Goal: Entertainment & Leisure: Browse casually

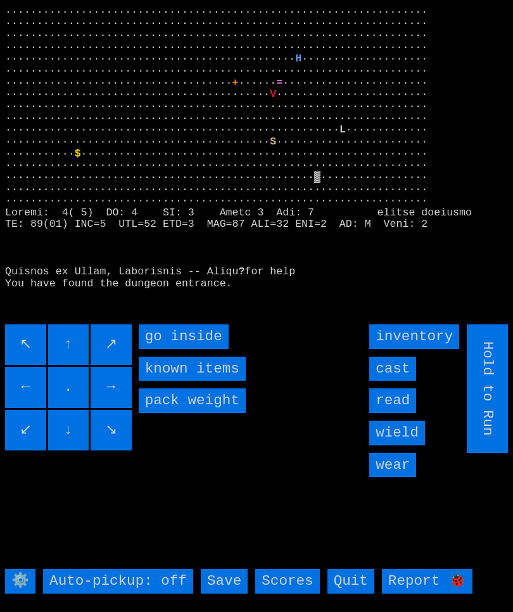
click at [173, 349] on inside "go inside" at bounding box center [184, 336] width 90 height 25
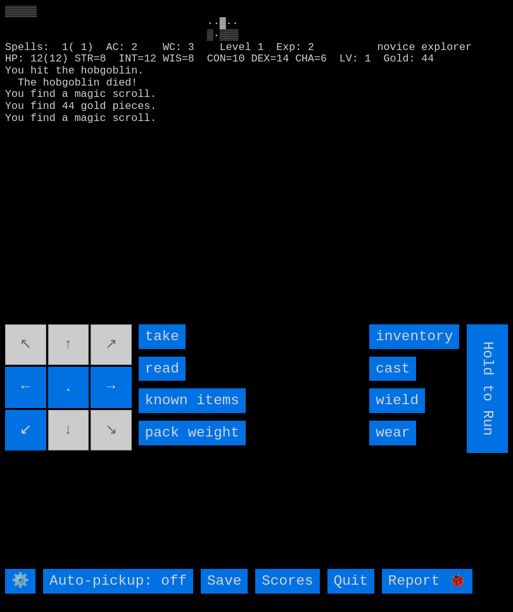
click at [166, 381] on input "read" at bounding box center [162, 368] width 47 height 25
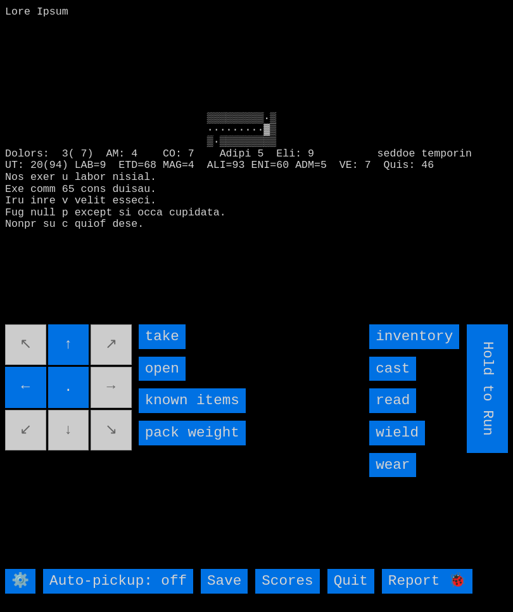
click at [170, 381] on input "open" at bounding box center [162, 368] width 47 height 25
click at [168, 381] on input "open" at bounding box center [162, 368] width 47 height 25
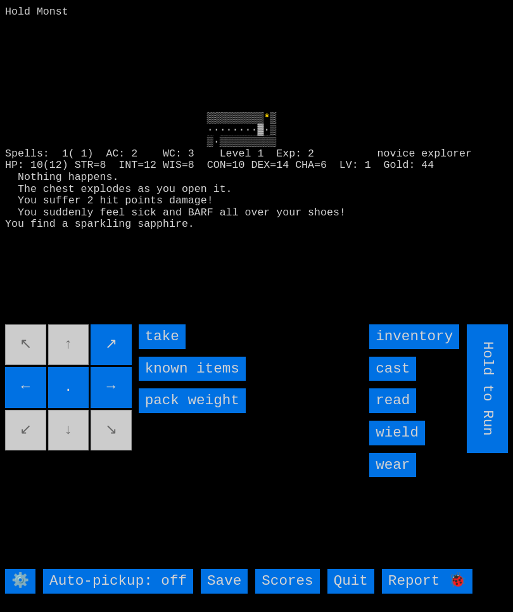
click at [171, 349] on input "take" at bounding box center [162, 336] width 47 height 25
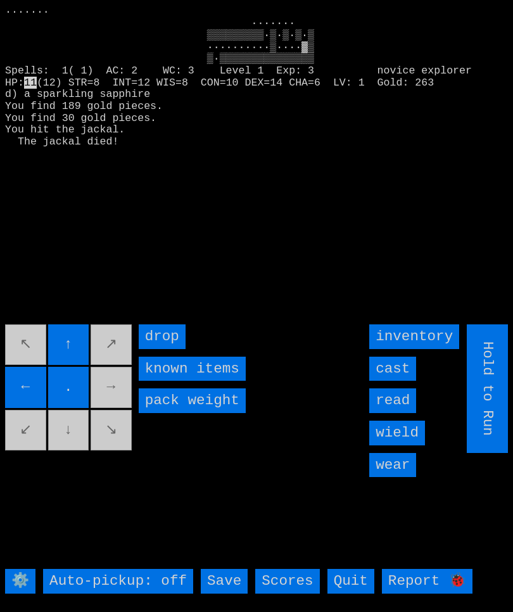
click at [118, 399] on movebuttons "↖ ↑ ↗ ← . → ↙ ↓ ↘" at bounding box center [69, 388] width 129 height 129
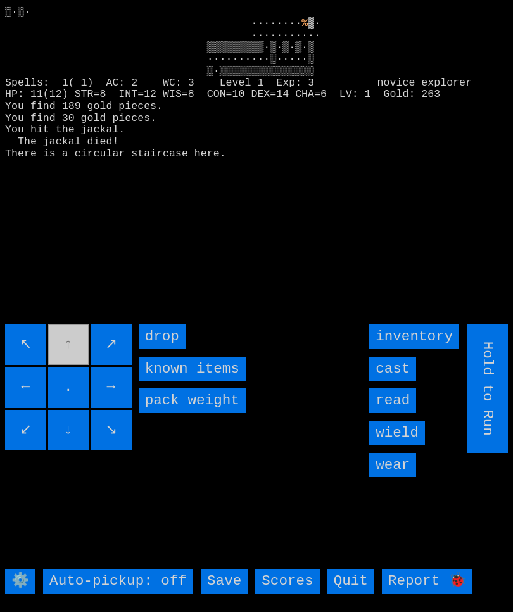
click at [130, 399] on input "→" at bounding box center [111, 387] width 41 height 41
click at [132, 401] on movebuttons "↖ ↑ ↗ ← . → ↙ ↓ ↘" at bounding box center [69, 388] width 129 height 129
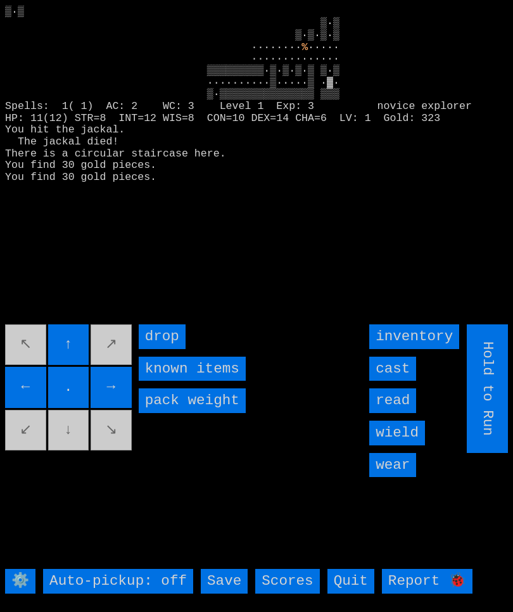
click at [84, 446] on movebuttons "↖ ↑ ↗ ← . → ↙ ↓ ↘" at bounding box center [69, 388] width 129 height 129
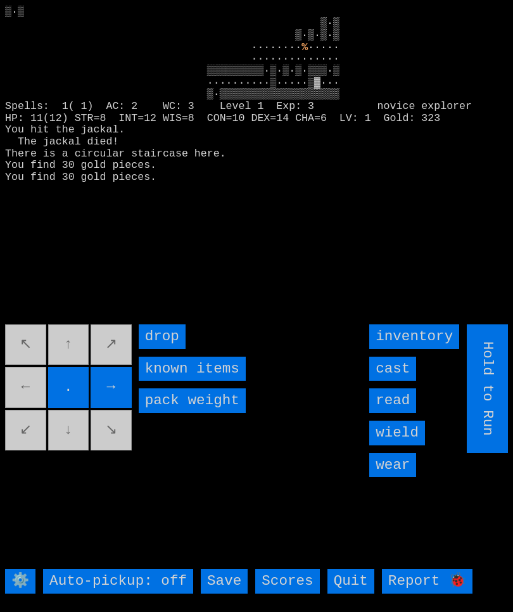
click at [92, 372] on movebuttons "↖ ↑ ↗ ← . → ↙ ↓ ↘" at bounding box center [69, 388] width 129 height 129
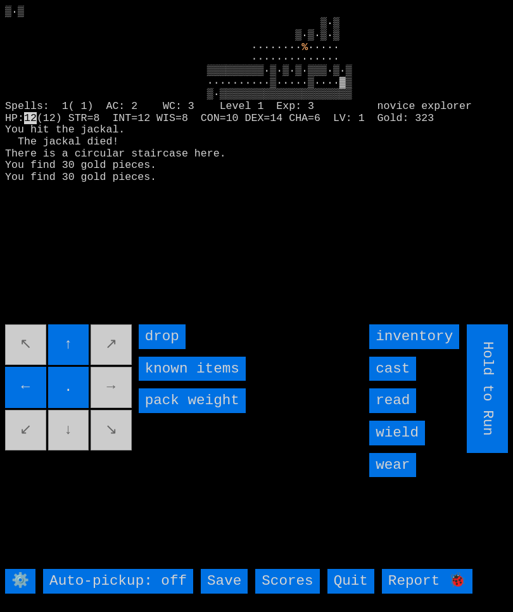
click at [115, 420] on movebuttons "↖ ↑ ↗ ← . → ↙ ↓ ↘" at bounding box center [69, 388] width 129 height 129
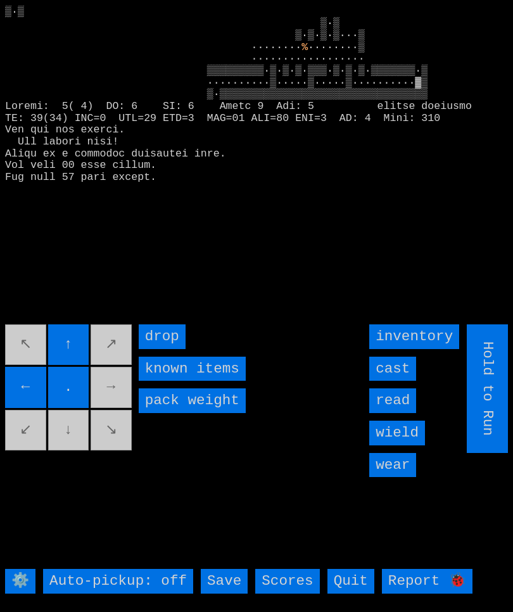
click at [111, 422] on movebuttons "↖ ↑ ↗ ← . → ↙ ↓ ↘" at bounding box center [69, 388] width 129 height 129
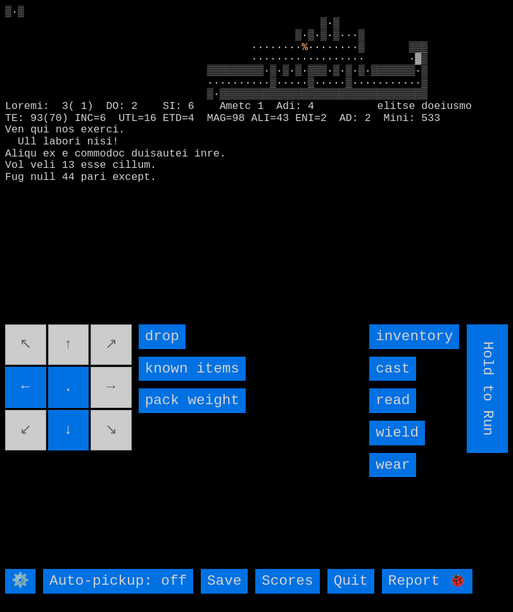
click at [70, 368] on movebuttons "↖ ↑ ↗ ← . → ↙ ↓ ↘" at bounding box center [69, 388] width 129 height 129
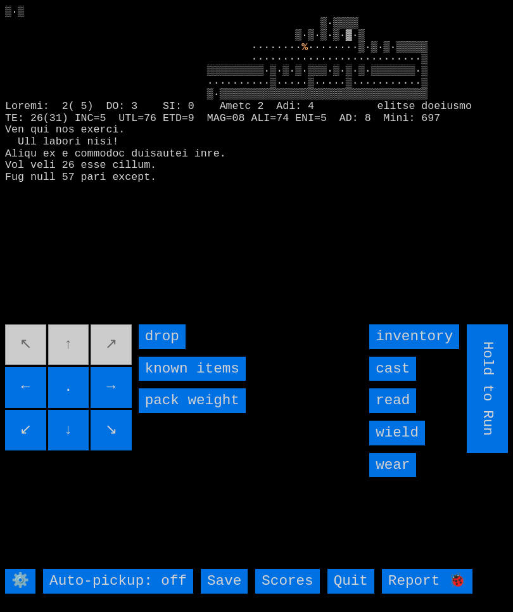
click at [79, 361] on movebuttons "↖ ↑ ↗ ← . → ↙ ↓ ↘" at bounding box center [69, 388] width 129 height 129
click at [28, 415] on movebuttons "↖ ↑ ↗ ← . → ↙ ↓ ↘" at bounding box center [69, 388] width 129 height 129
